Goal: Transaction & Acquisition: Purchase product/service

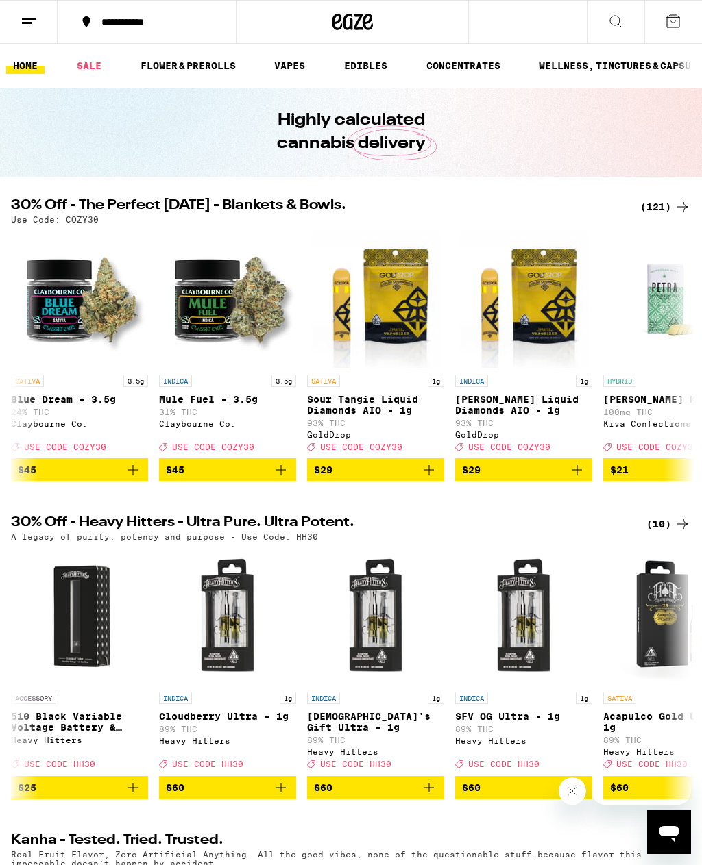
click at [612, 17] on icon at bounding box center [615, 21] width 16 height 16
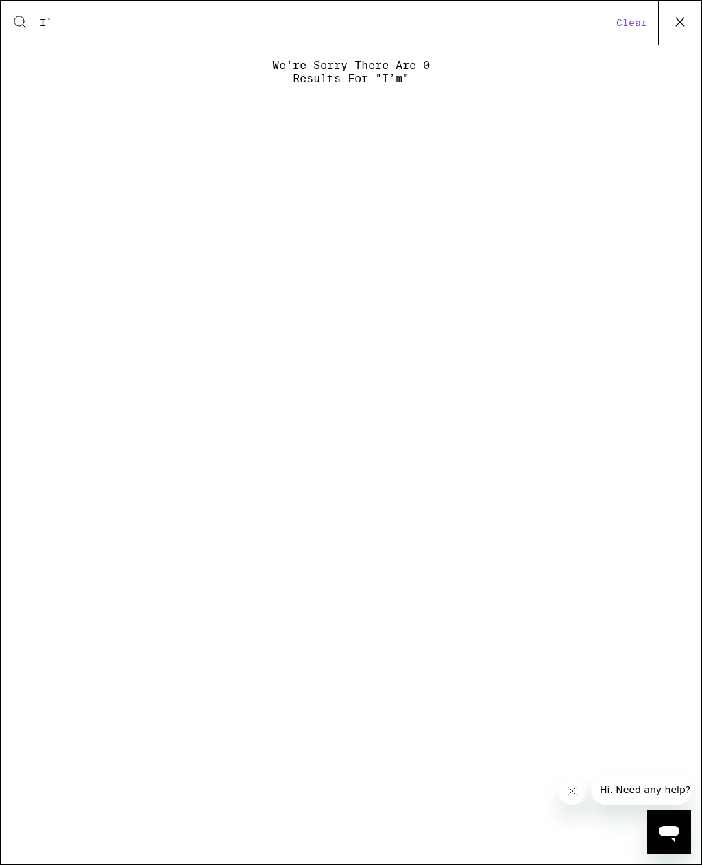
type input "I"
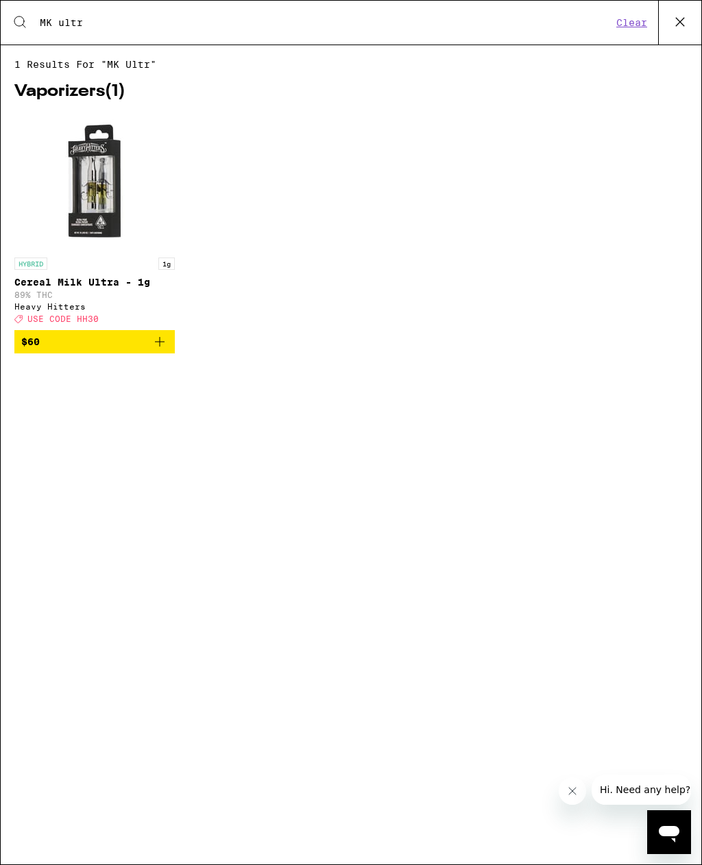
type input "MK ultr"
click at [103, 190] on img "Open page for Cereal Milk Ultra - 1g from Heavy Hitters" at bounding box center [94, 182] width 137 height 137
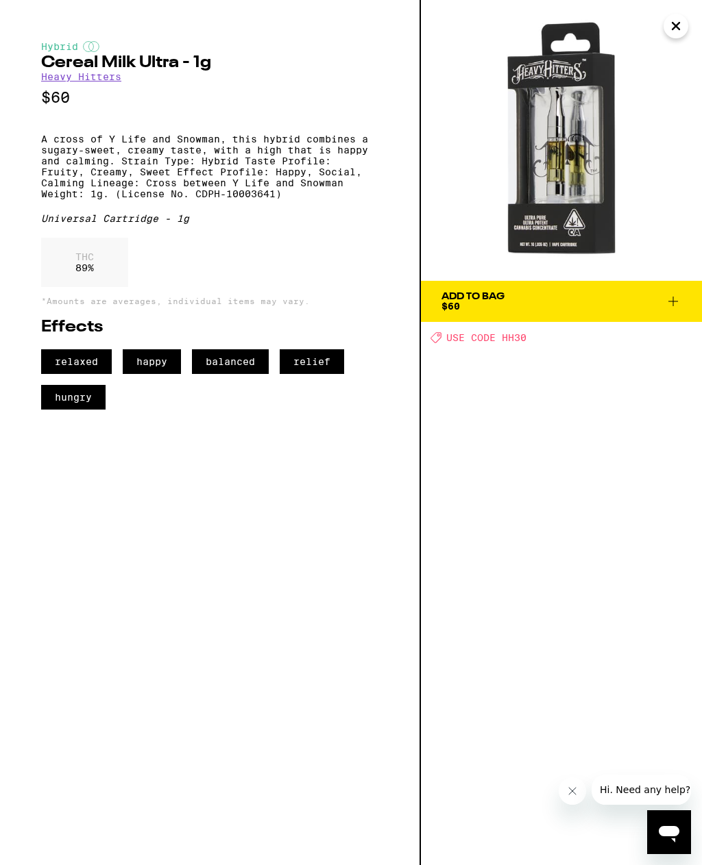
click at [672, 21] on button "Close" at bounding box center [675, 26] width 25 height 25
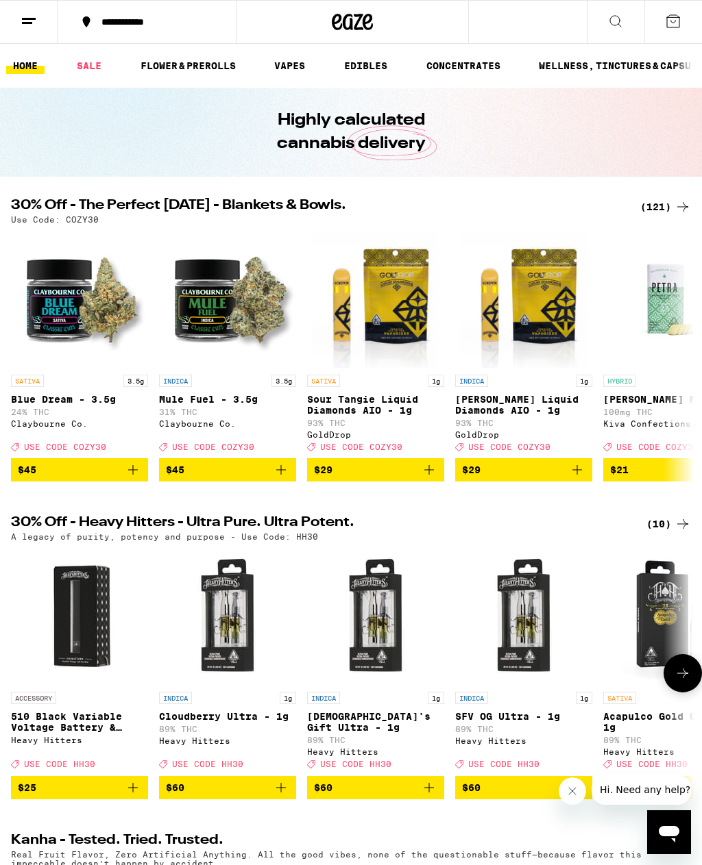
click at [221, 632] on img "Open page for Cloudberry Ultra - 1g from Heavy Hitters" at bounding box center [227, 616] width 137 height 137
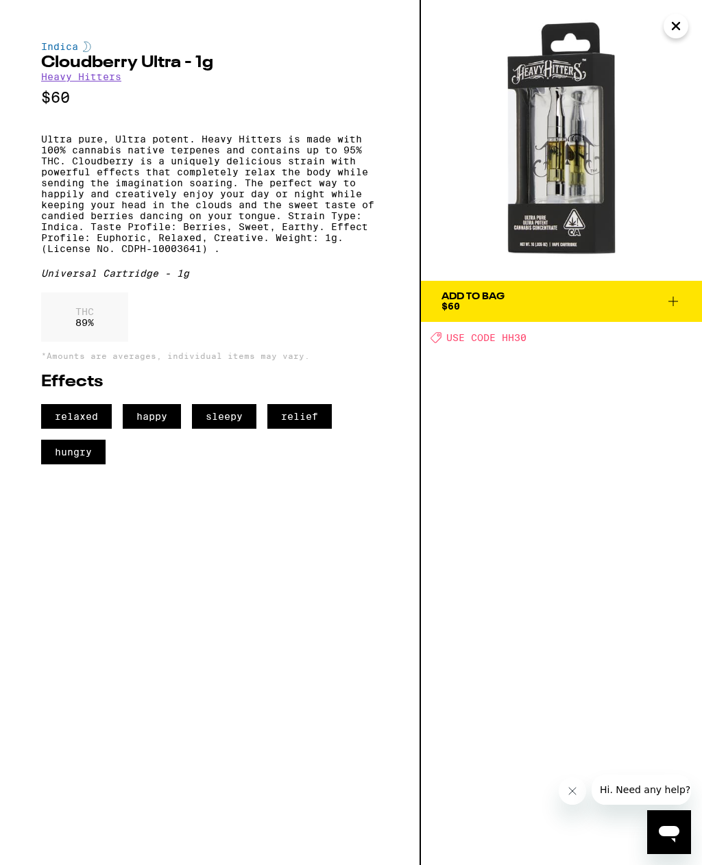
click at [684, 28] on button "Close" at bounding box center [675, 26] width 25 height 25
